Goal: Navigation & Orientation: Find specific page/section

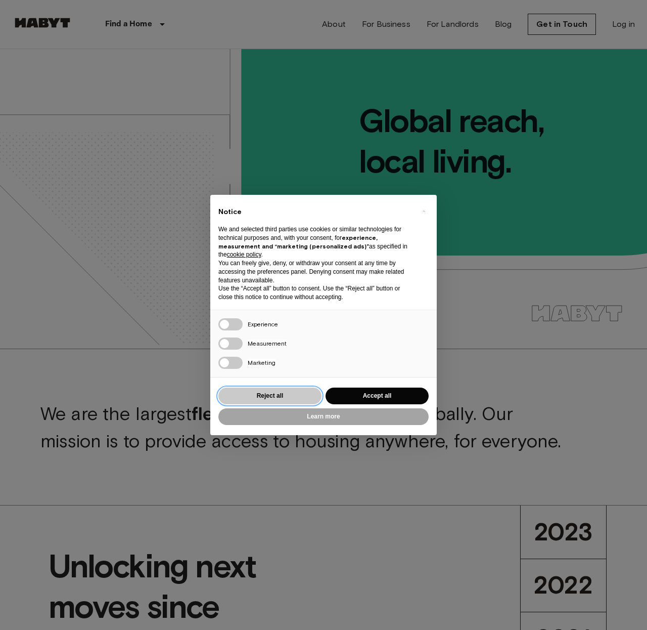
click at [294, 396] on button "Reject all" at bounding box center [269, 395] width 103 height 17
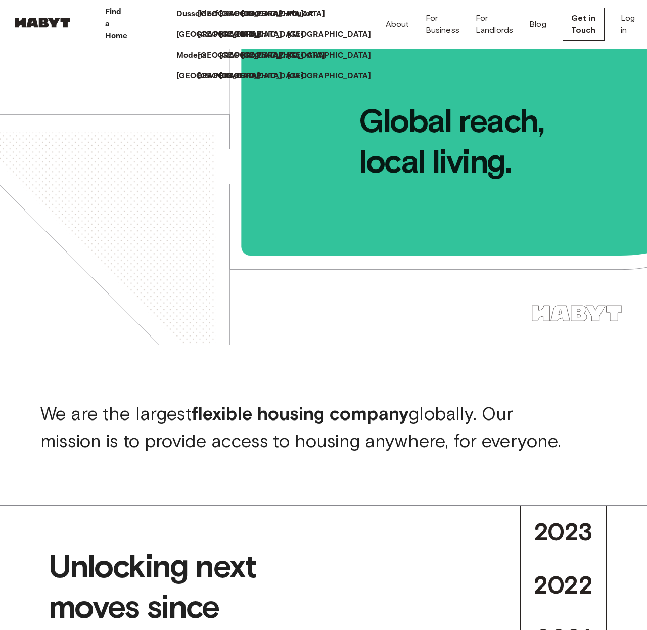
click at [128, 26] on p "Find a Home" at bounding box center [116, 24] width 23 height 36
click at [245, 41] on p "Milan" at bounding box center [253, 35] width 21 height 12
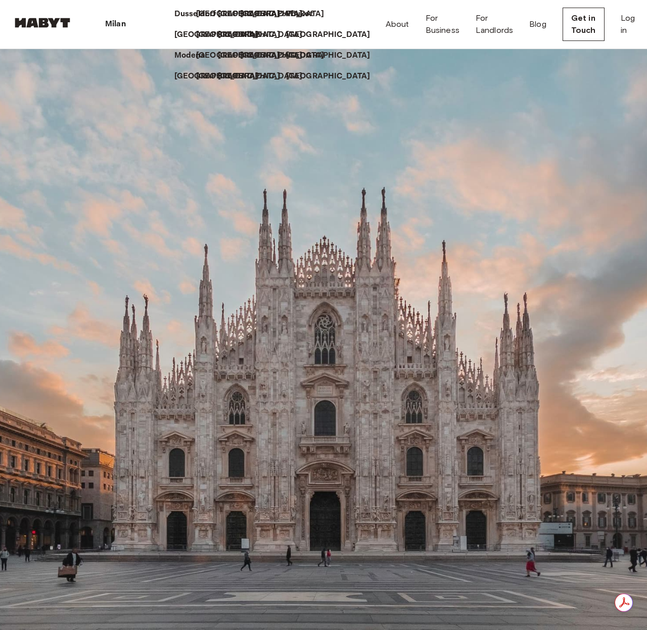
click at [130, 24] on icon at bounding box center [130, 24] width 0 height 0
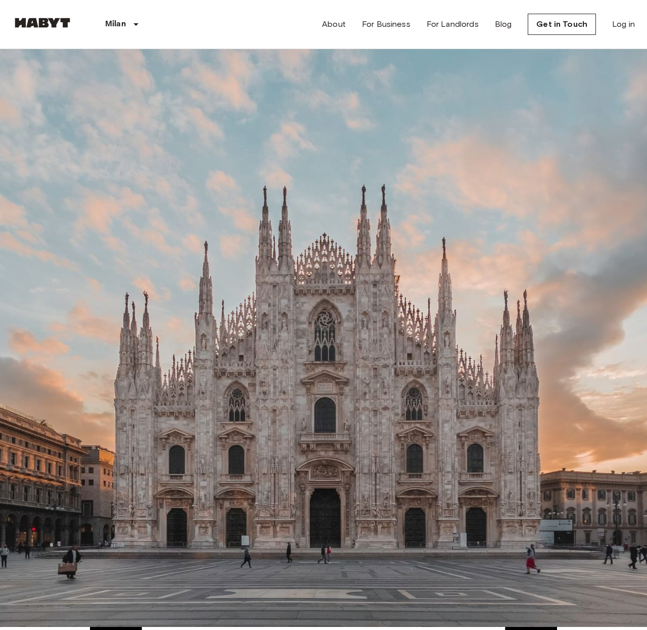
click at [16, 164] on icon "Previous image" at bounding box center [16, 164] width 0 height 0
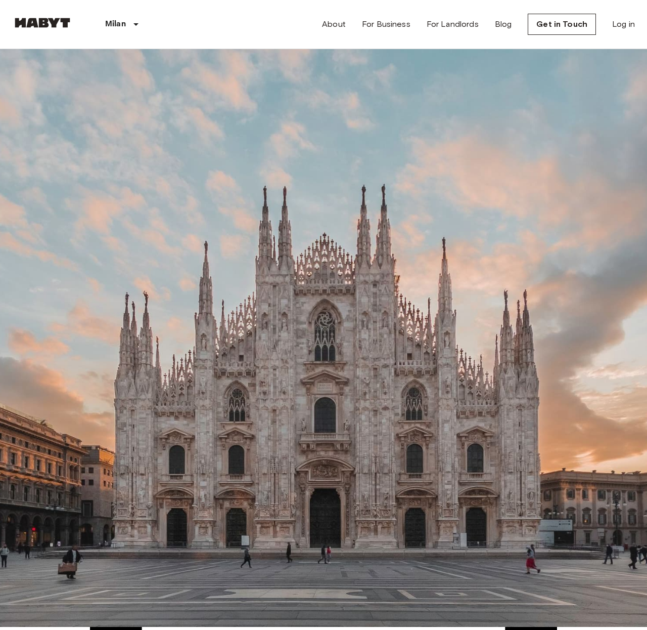
scroll to position [437, 0]
